Goal: Task Accomplishment & Management: Manage account settings

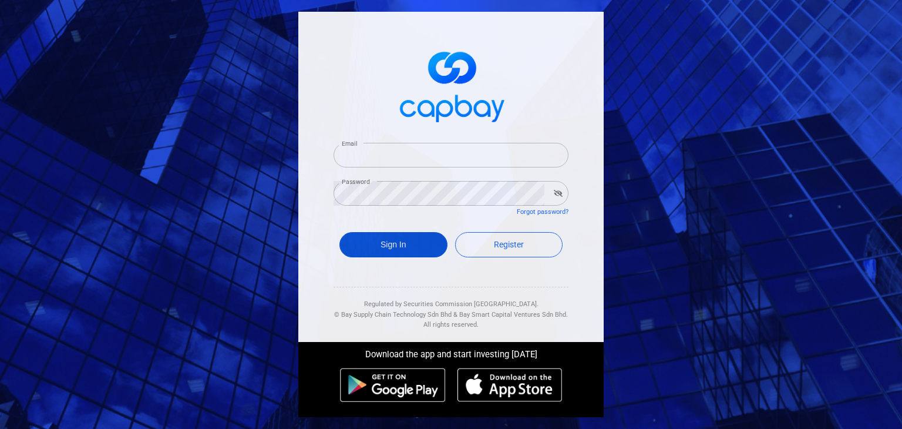
type input "[EMAIL_ADDRESS][DOMAIN_NAME]"
click at [400, 247] on button "Sign In" at bounding box center [394, 244] width 108 height 25
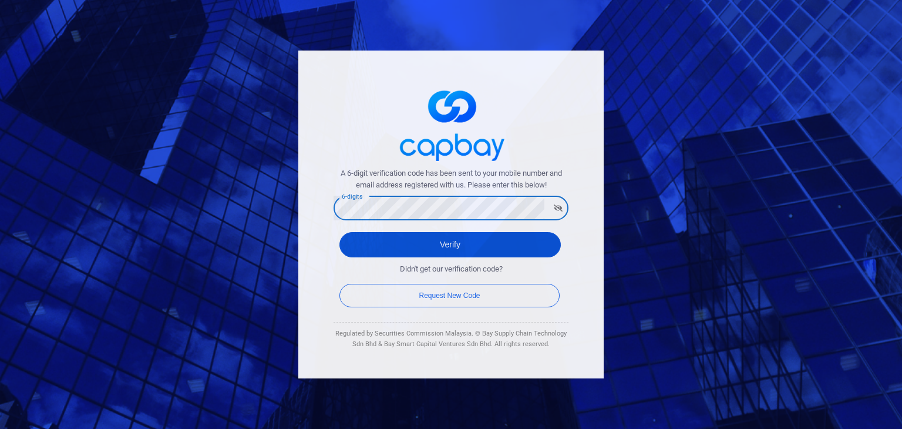
click at [357, 243] on button "Verify" at bounding box center [450, 244] width 221 height 25
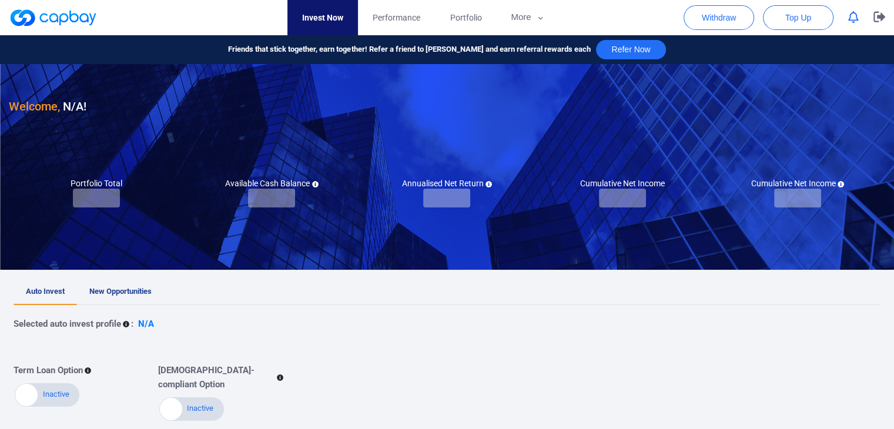
checkbox input "true"
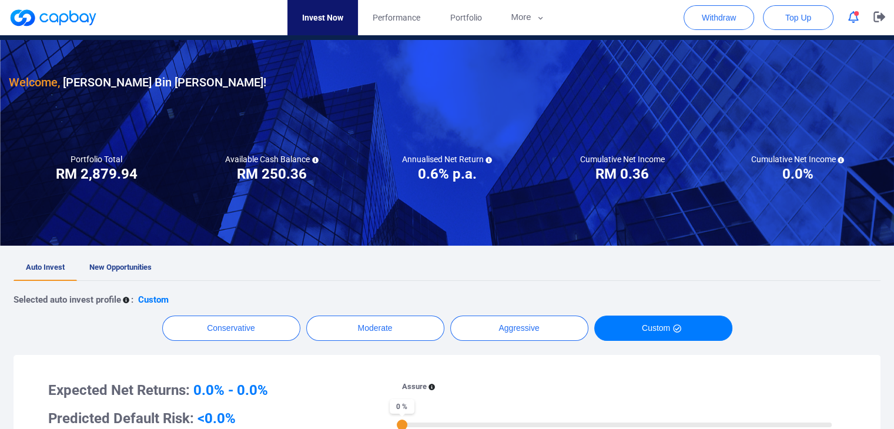
scroll to position [16, 0]
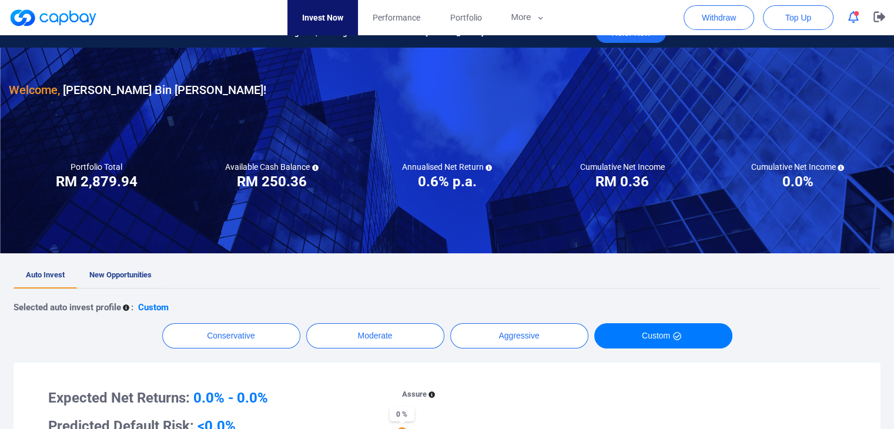
click at [119, 276] on span "New Opportunities" at bounding box center [120, 274] width 62 height 9
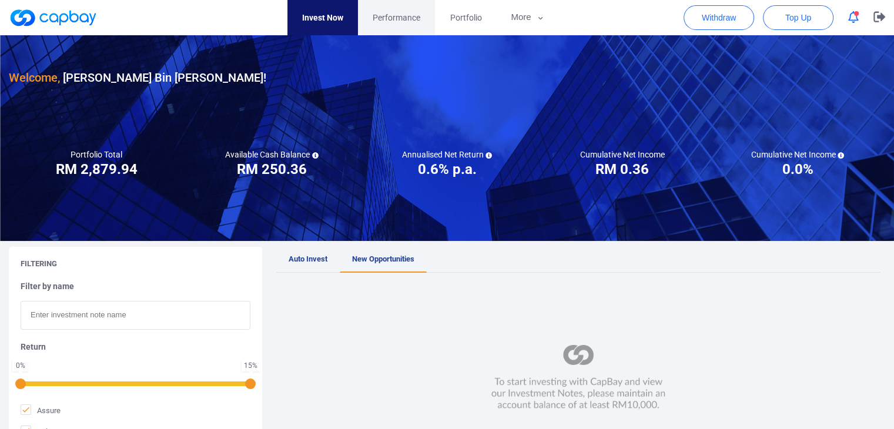
click at [409, 22] on span "Performance" at bounding box center [396, 17] width 48 height 13
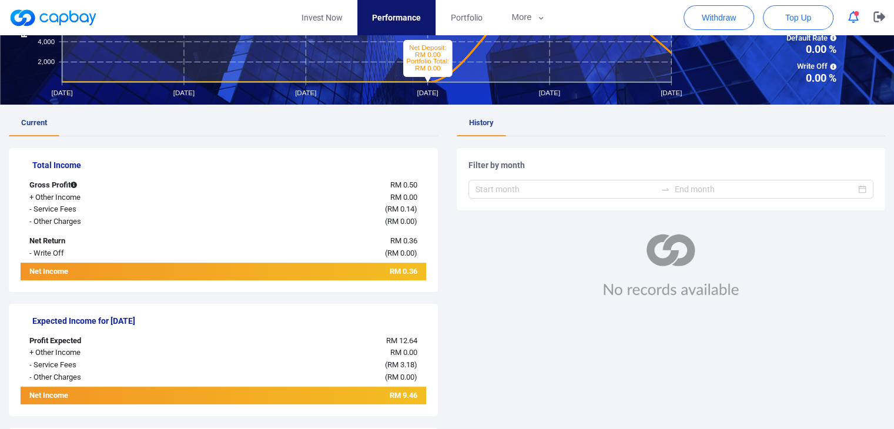
scroll to position [176, 0]
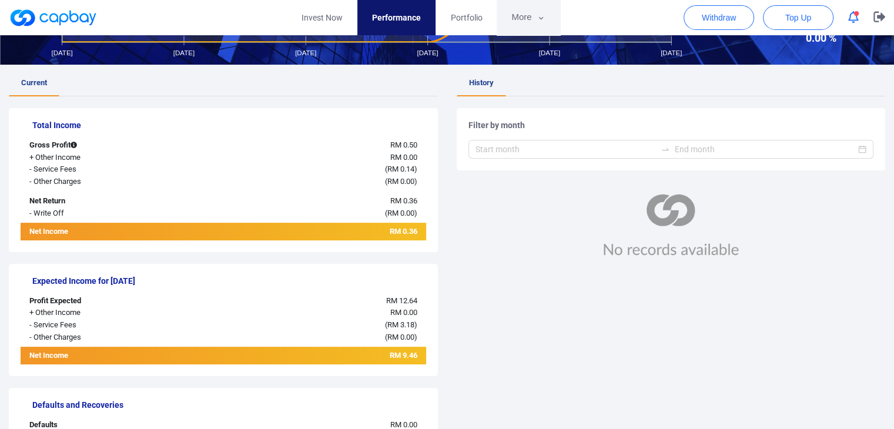
click at [533, 14] on button "More" at bounding box center [527, 17] width 63 height 35
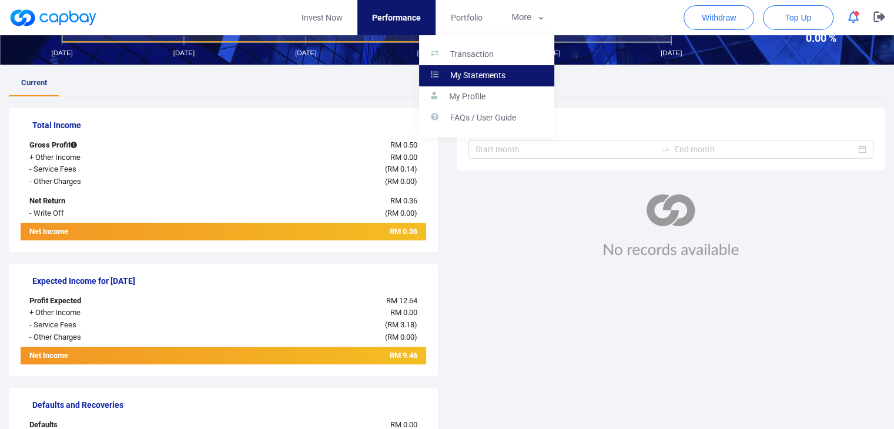
click at [484, 76] on p "My Statements" at bounding box center [477, 75] width 55 height 11
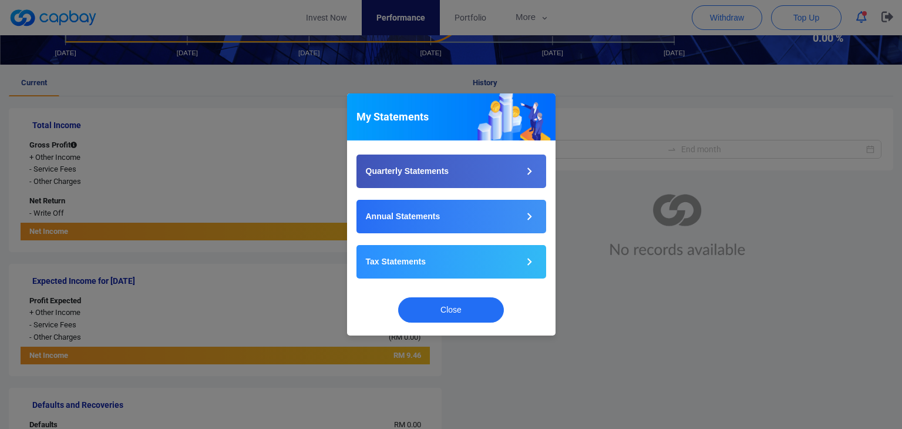
click at [474, 323] on div "Close" at bounding box center [451, 312] width 209 height 45
click at [454, 309] on button "Close" at bounding box center [451, 309] width 106 height 25
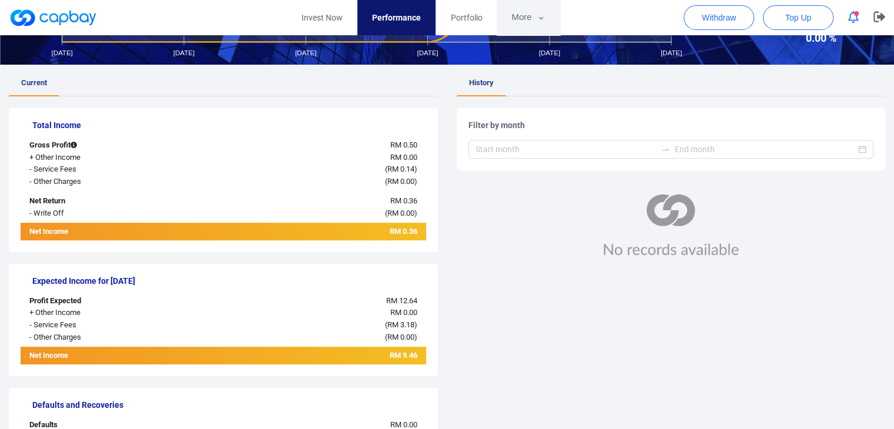
click at [526, 8] on button "More" at bounding box center [527, 17] width 63 height 35
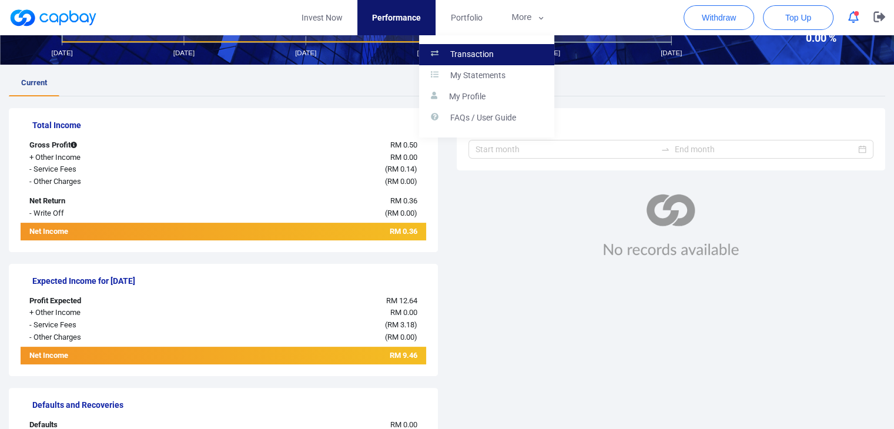
click at [485, 52] on p "Transaction" at bounding box center [471, 54] width 43 height 11
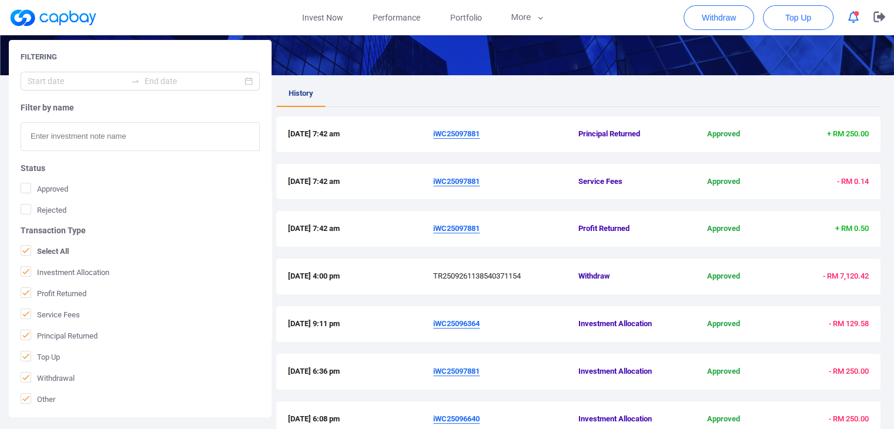
scroll to position [235, 0]
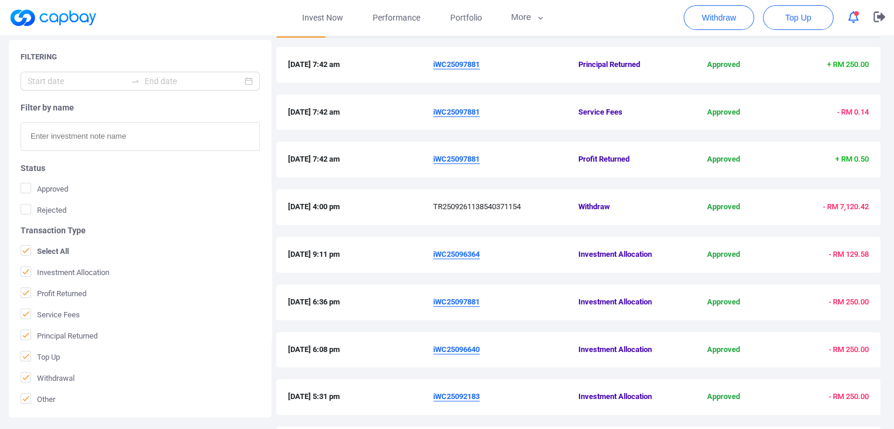
click at [475, 112] on u "iWC25097881" at bounding box center [456, 112] width 46 height 9
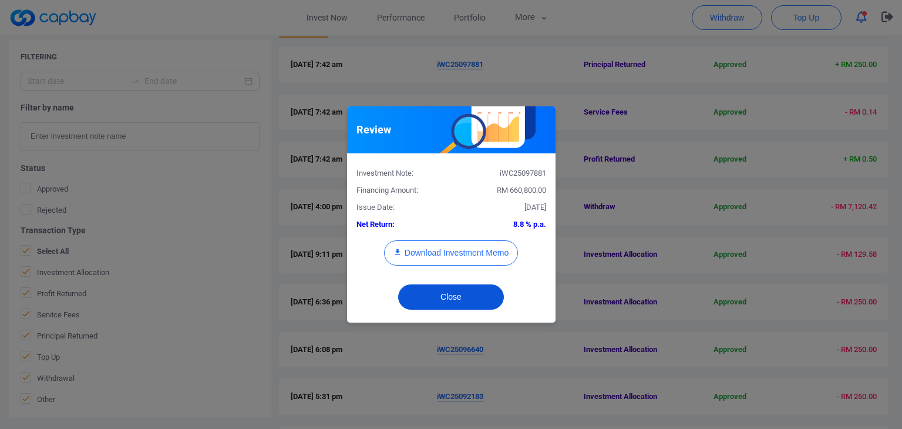
click at [470, 301] on button "Close" at bounding box center [451, 296] width 106 height 25
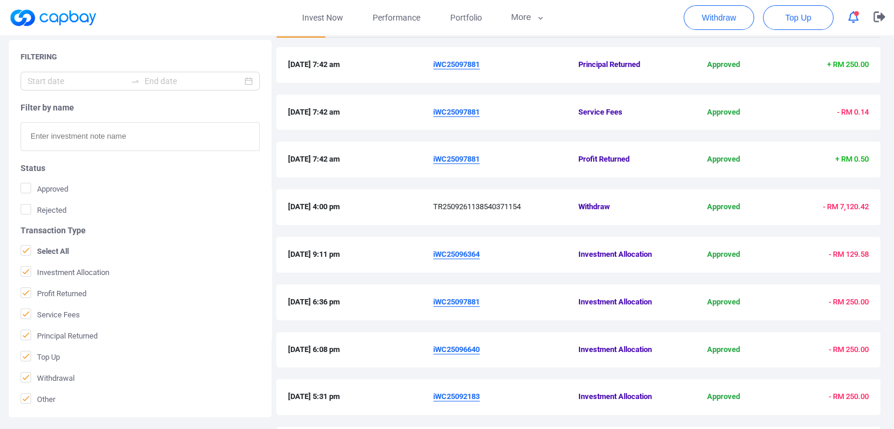
click at [773, 99] on div "[DATE] 7:42 am iWC25097881 Service Fees Approved - RM 0.14" at bounding box center [578, 113] width 604 height 36
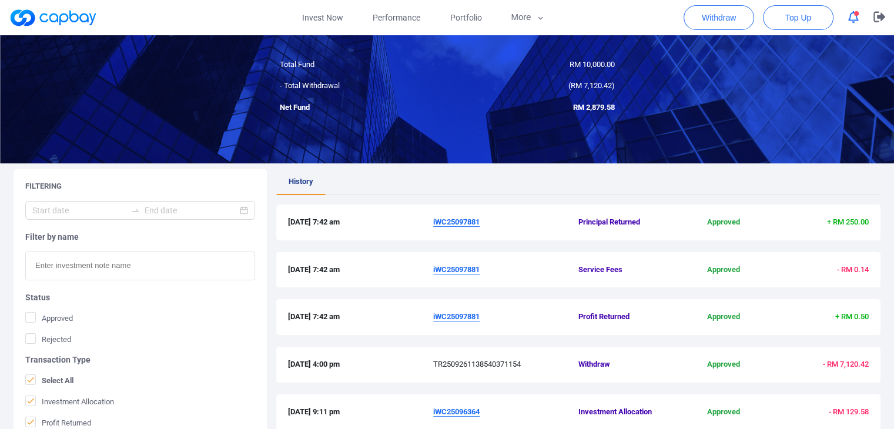
scroll to position [0, 0]
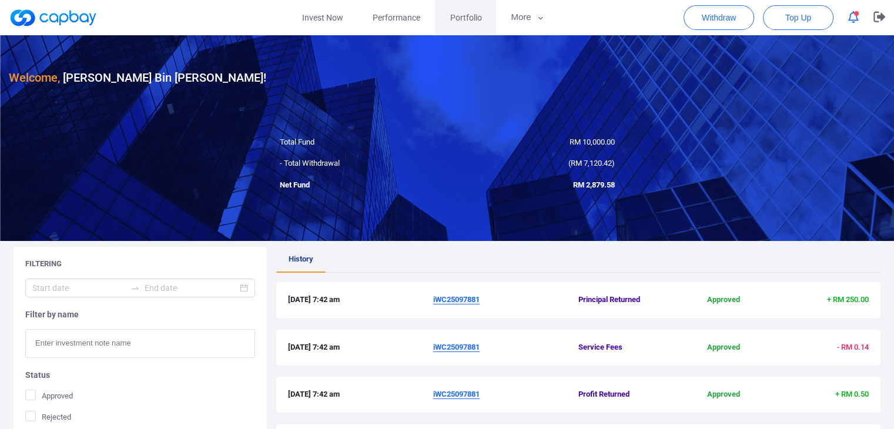
click at [476, 23] on span "Portfolio" at bounding box center [465, 17] width 32 height 13
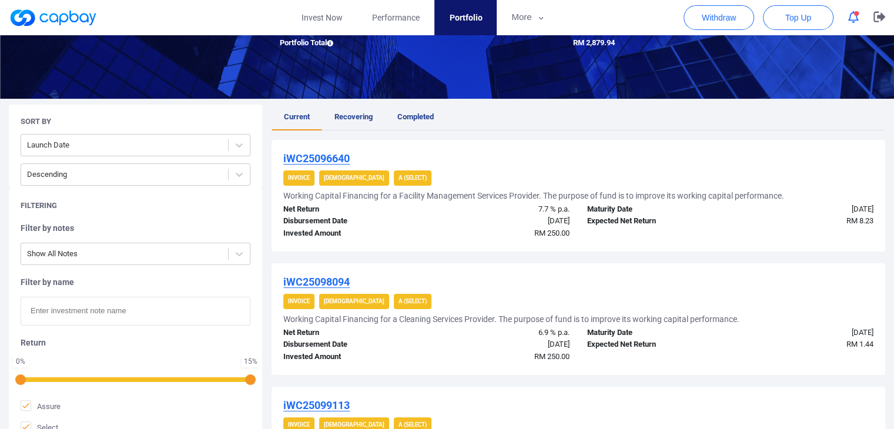
scroll to position [176, 0]
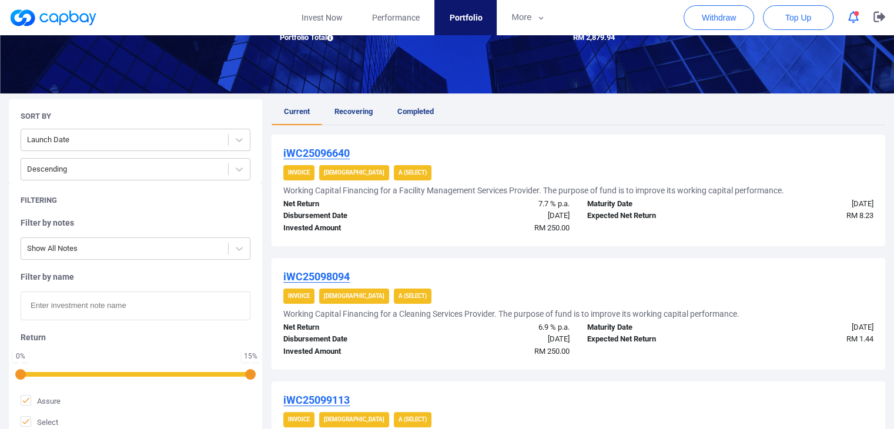
click at [409, 109] on span "Completed" at bounding box center [415, 111] width 36 height 9
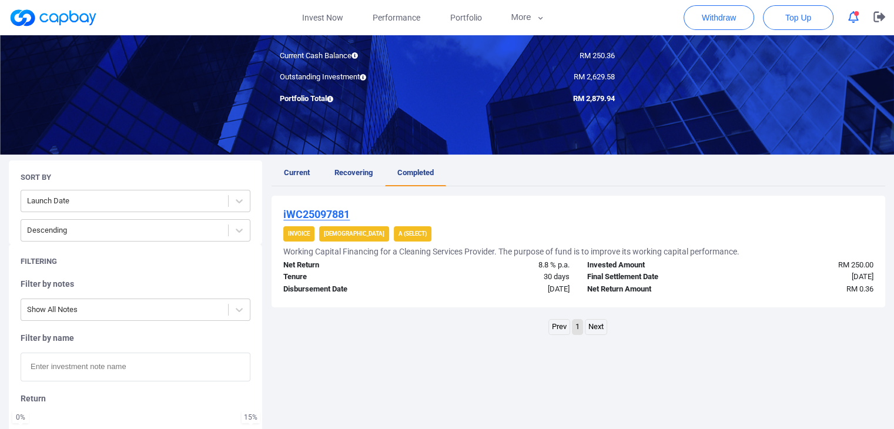
scroll to position [174, 0]
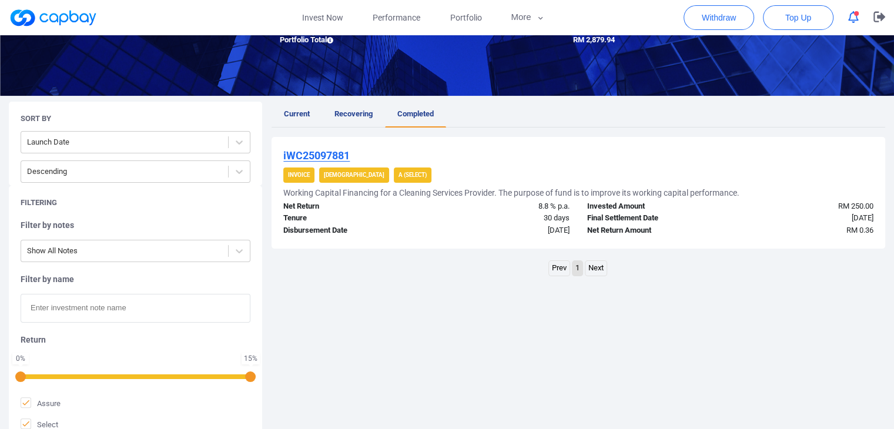
click at [550, 215] on div "30 days" at bounding box center [503, 218] width 152 height 12
click at [549, 231] on div "[DATE]" at bounding box center [503, 230] width 152 height 12
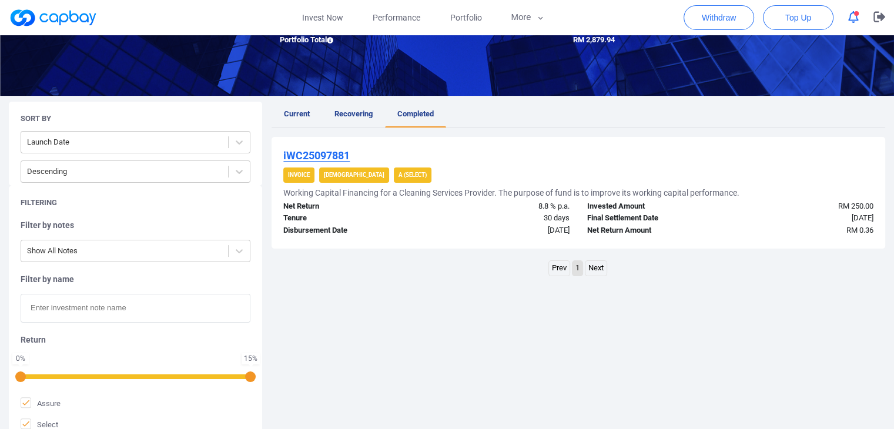
click at [549, 231] on div "[DATE]" at bounding box center [503, 230] width 152 height 12
click at [532, 229] on div "[DATE]" at bounding box center [503, 230] width 152 height 12
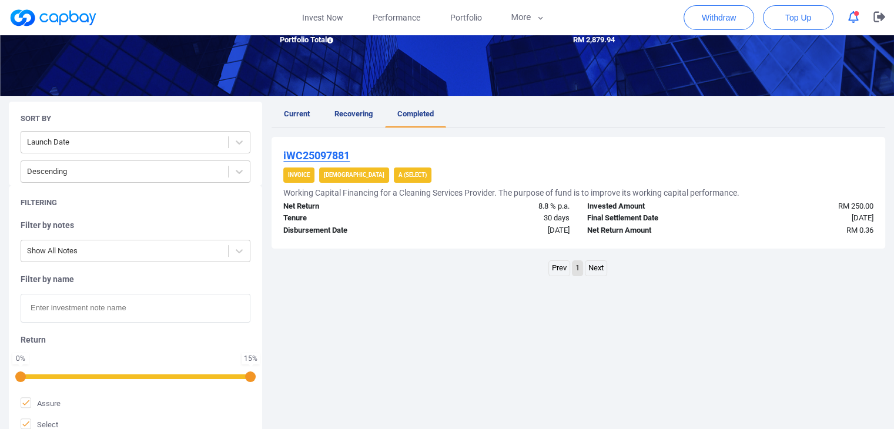
click at [327, 153] on u "iWC25097881" at bounding box center [316, 155] width 66 height 12
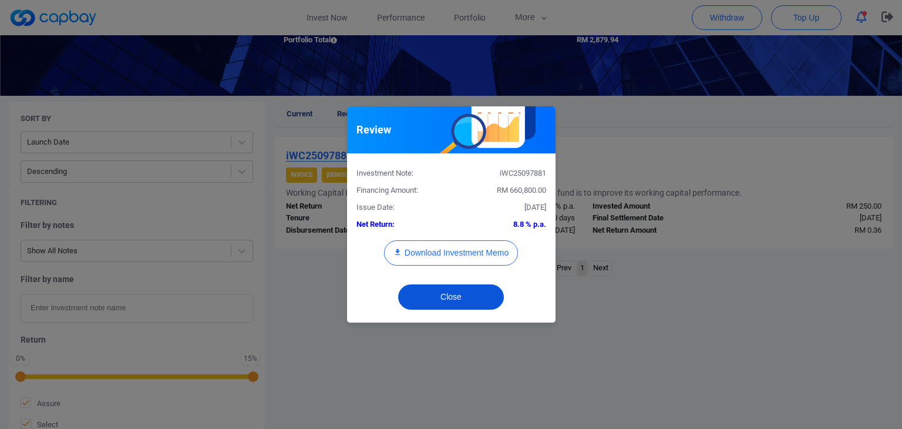
click at [471, 293] on button "Close" at bounding box center [451, 296] width 106 height 25
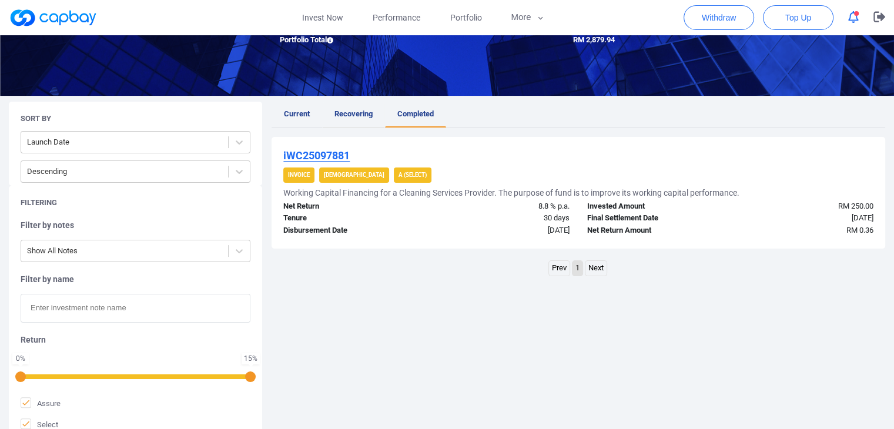
click at [349, 115] on span "Recovering" at bounding box center [353, 113] width 38 height 9
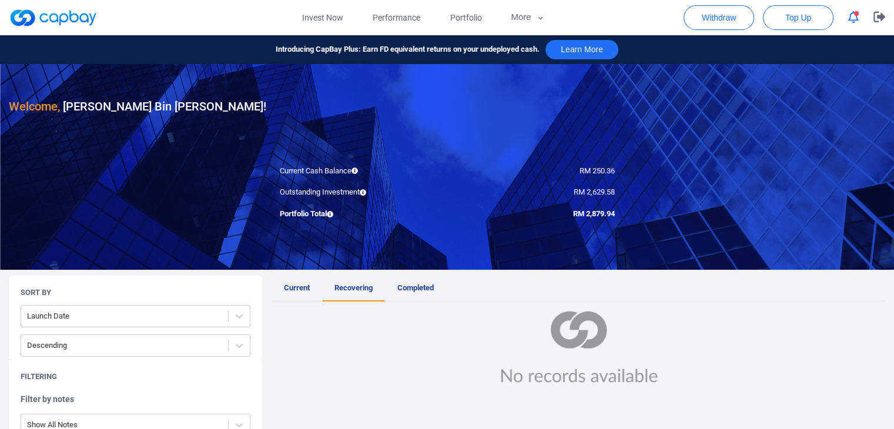
click at [297, 285] on span "Current" at bounding box center [297, 287] width 26 height 9
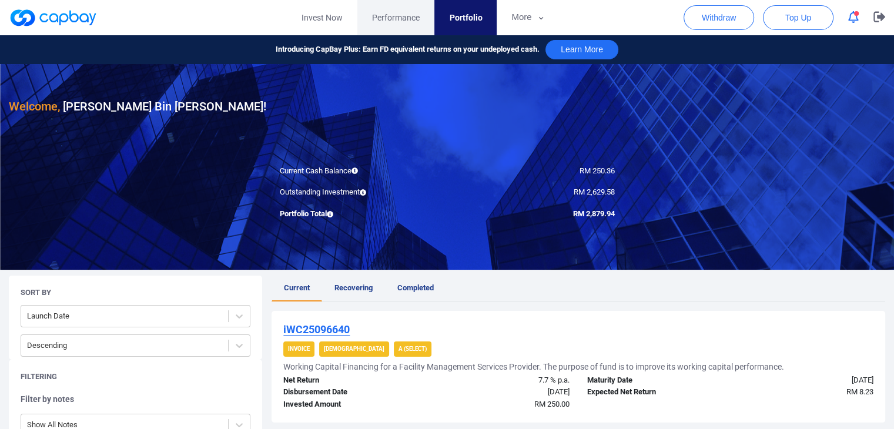
click at [408, 21] on span "Performance" at bounding box center [396, 17] width 48 height 13
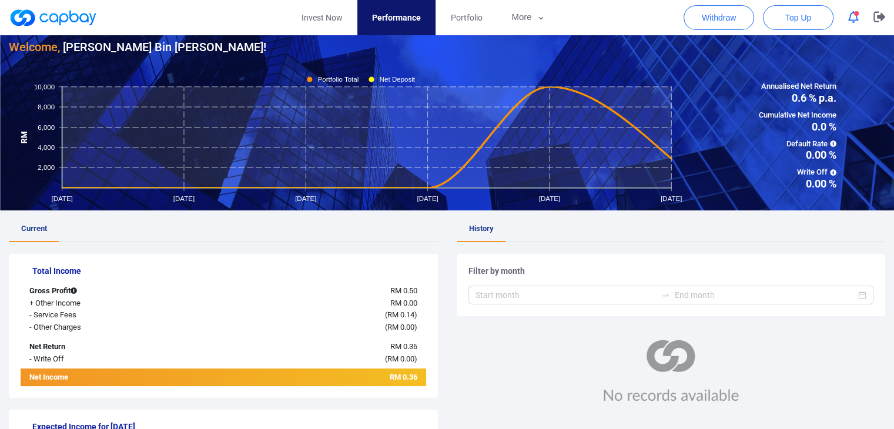
scroll to position [59, 0]
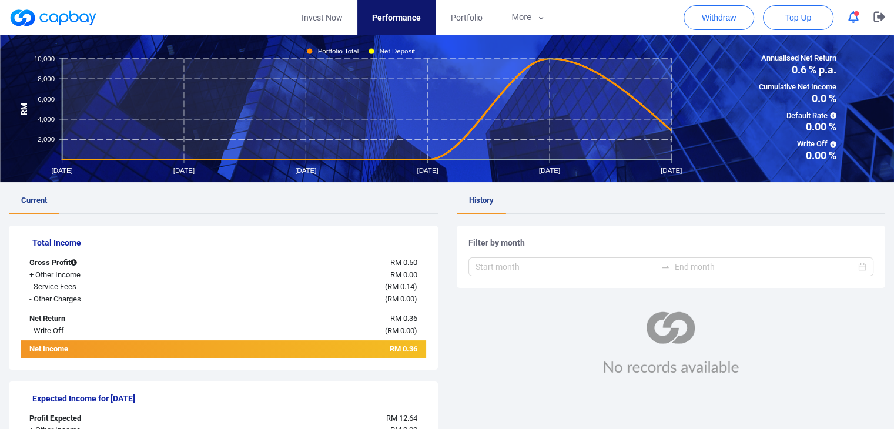
click at [782, 276] on div "Filter by month" at bounding box center [670, 257] width 429 height 62
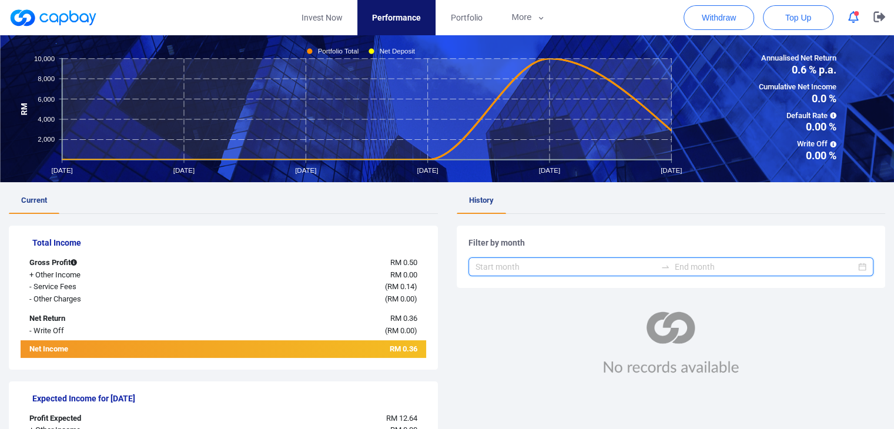
click at [706, 271] on input at bounding box center [764, 266] width 181 height 13
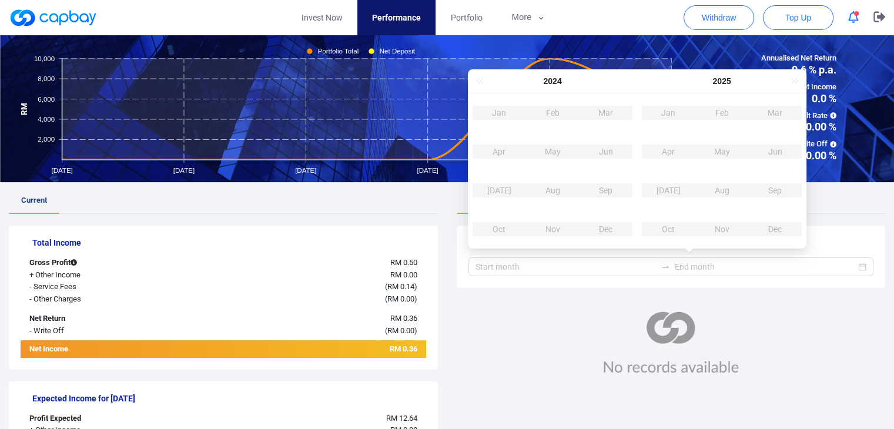
click at [578, 301] on div "Filter by month" at bounding box center [670, 305] width 429 height 182
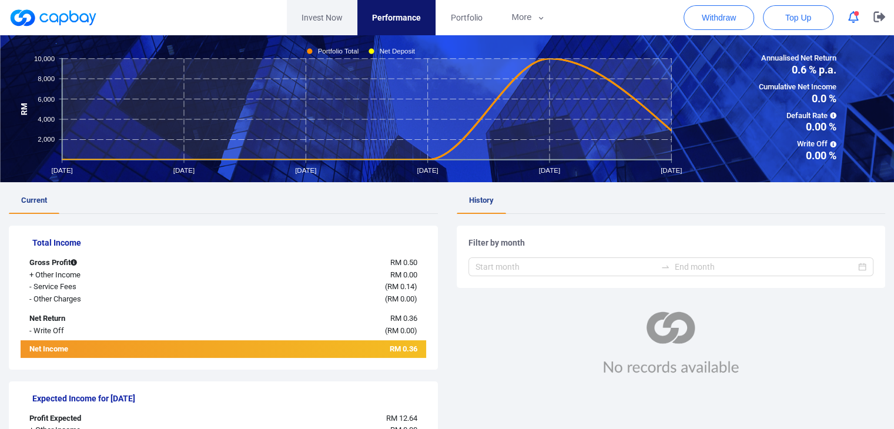
click at [334, 24] on link "Invest Now" at bounding box center [322, 17] width 70 height 35
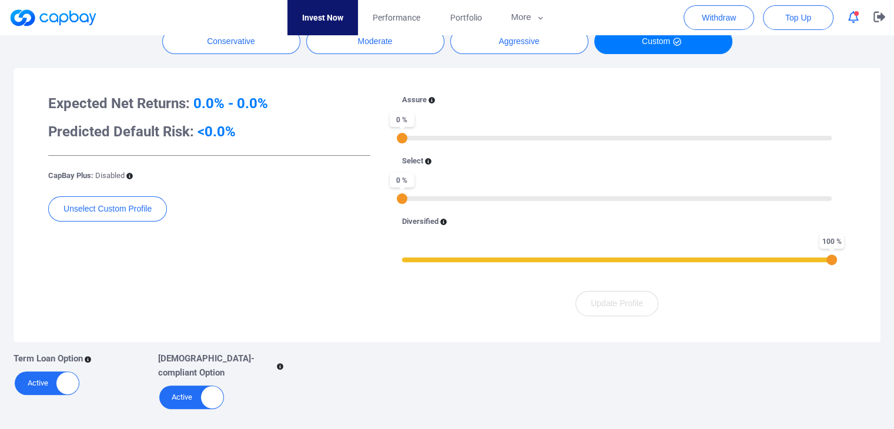
scroll to position [294, 0]
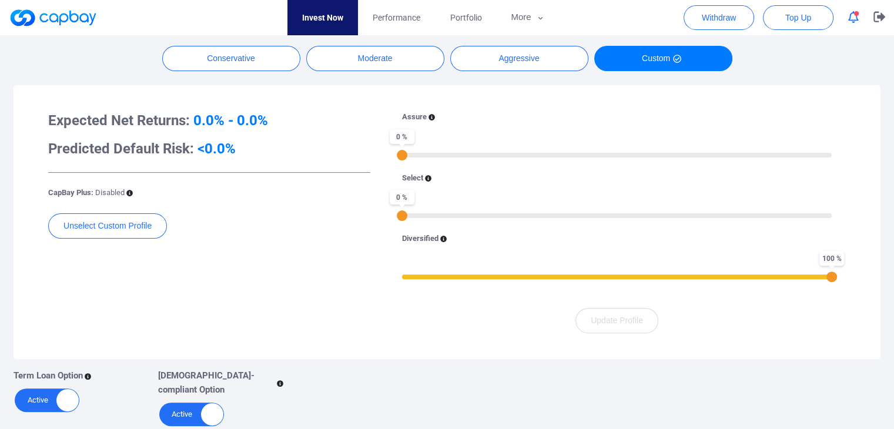
click at [548, 226] on div "Assure 0 % Select 0 % Diversified 100 %" at bounding box center [617, 202] width 458 height 183
click at [560, 217] on div "37 %" at bounding box center [616, 214] width 429 height 8
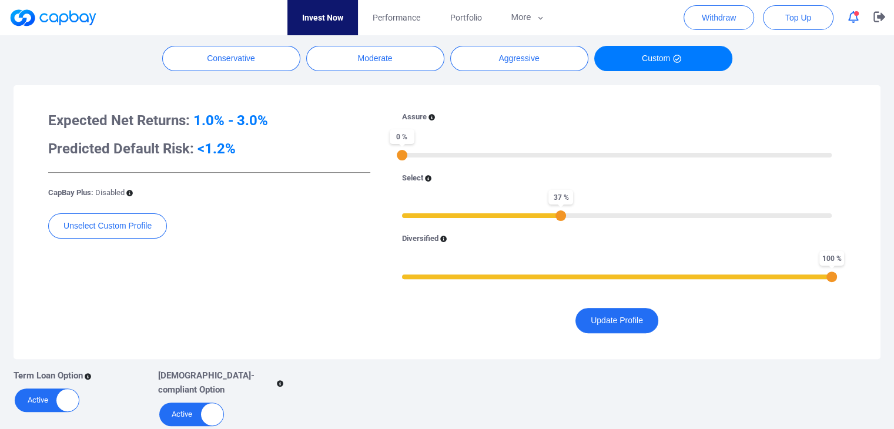
click at [590, 220] on div "Assure 0 % Select 37 % Diversified 100 %" at bounding box center [617, 202] width 458 height 183
click at [615, 217] on div "37 %" at bounding box center [616, 214] width 429 height 8
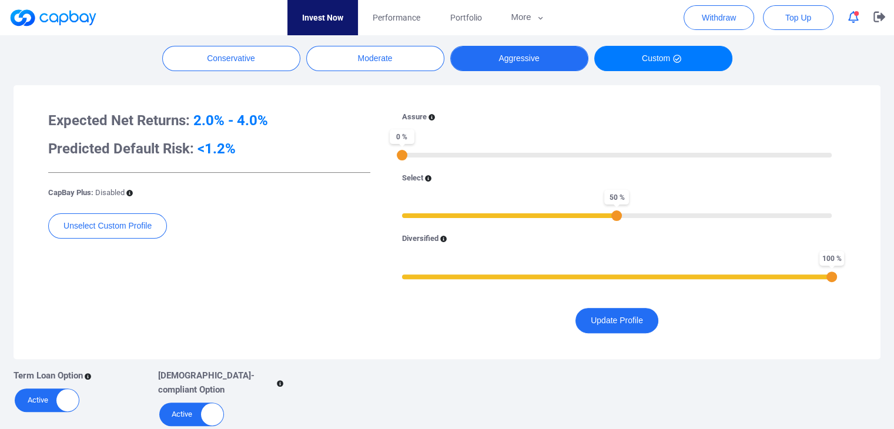
click at [532, 62] on button "Aggressive" at bounding box center [519, 58] width 138 height 25
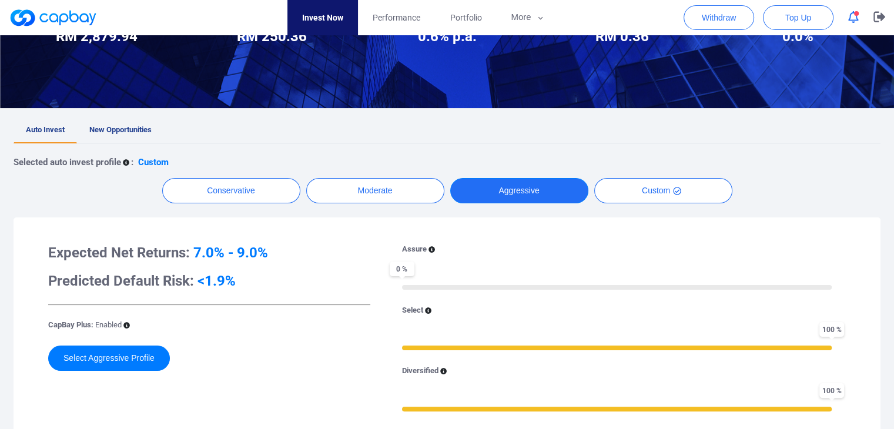
scroll to position [225, 0]
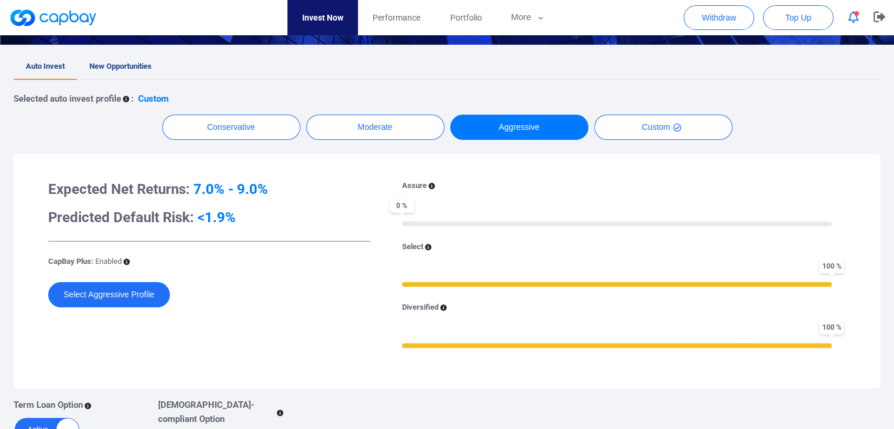
click at [123, 301] on button "Select Aggressive Profile" at bounding box center [109, 294] width 122 height 25
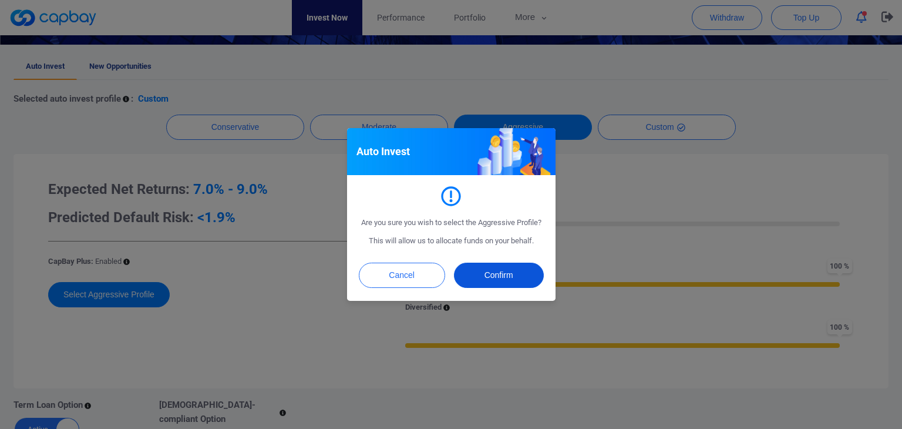
click at [511, 274] on button "Confirm" at bounding box center [499, 275] width 90 height 25
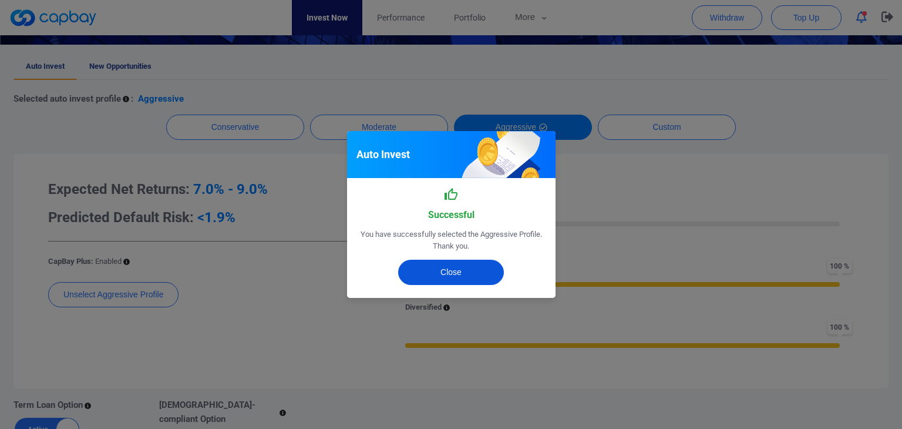
click at [461, 271] on button "Close" at bounding box center [451, 272] width 106 height 25
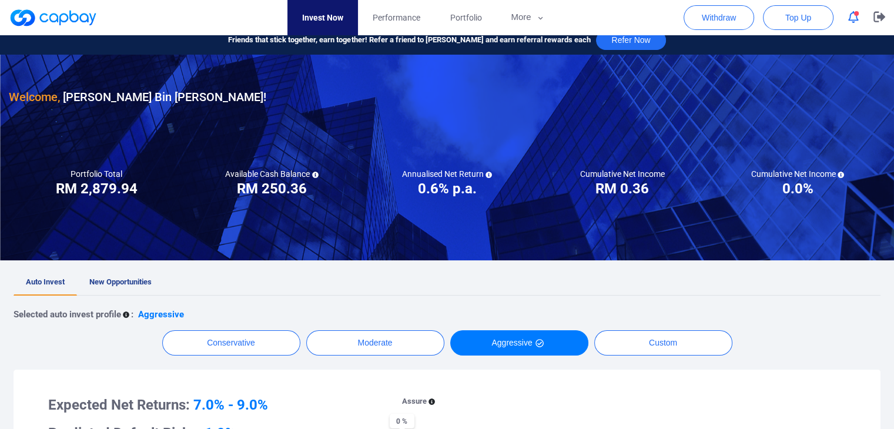
scroll to position [2, 0]
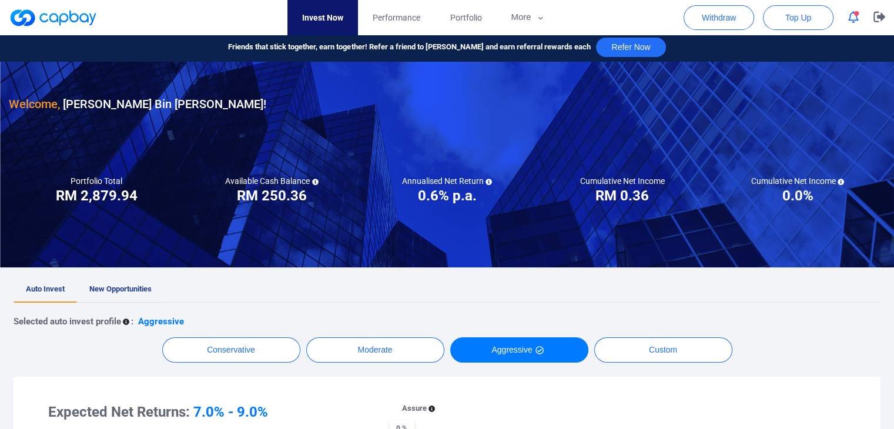
click at [126, 287] on span "New Opportunities" at bounding box center [120, 288] width 62 height 9
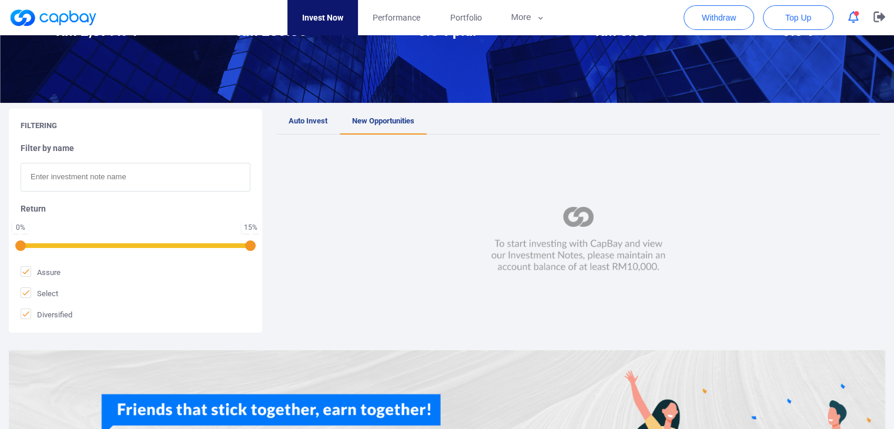
scroll to position [117, 0]
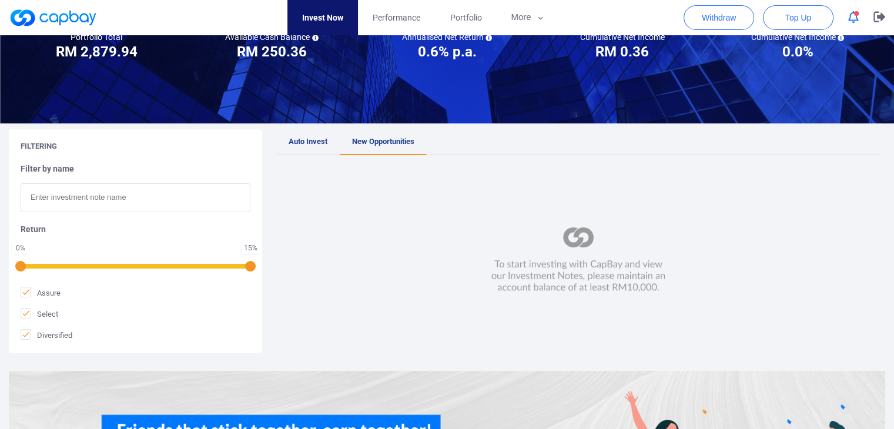
click at [319, 143] on span "Auto Invest" at bounding box center [307, 141] width 39 height 9
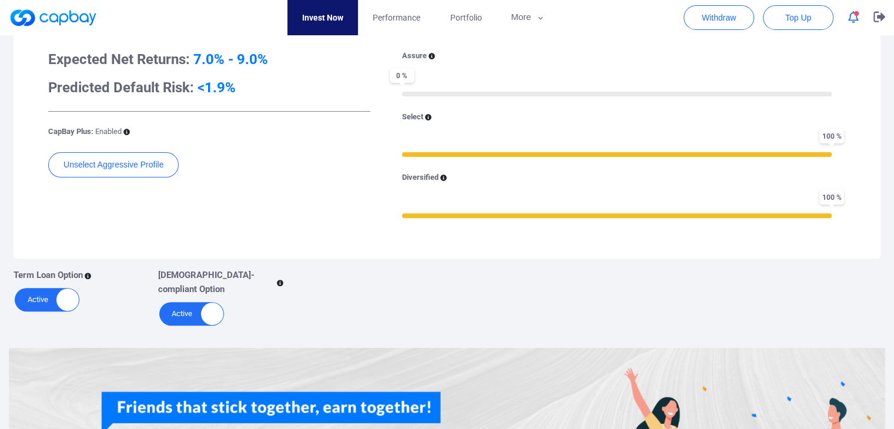
scroll to position [355, 0]
